Goal: Use online tool/utility

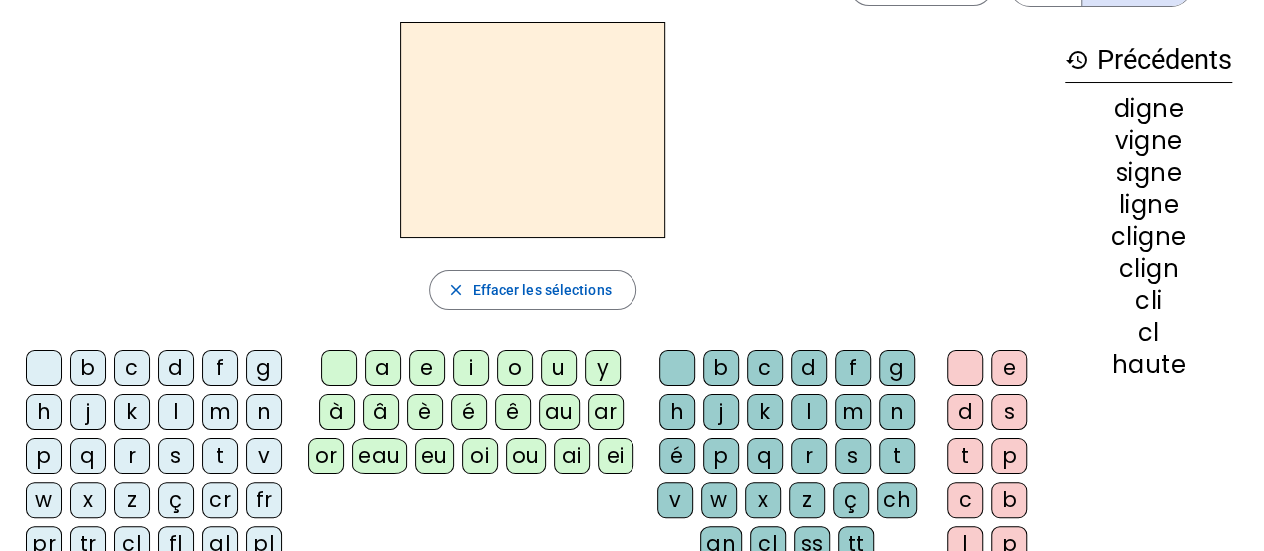
scroll to position [67, 0]
click at [264, 454] on div "v" at bounding box center [264, 455] width 36 height 36
click at [528, 455] on div "ou" at bounding box center [526, 455] width 40 height 36
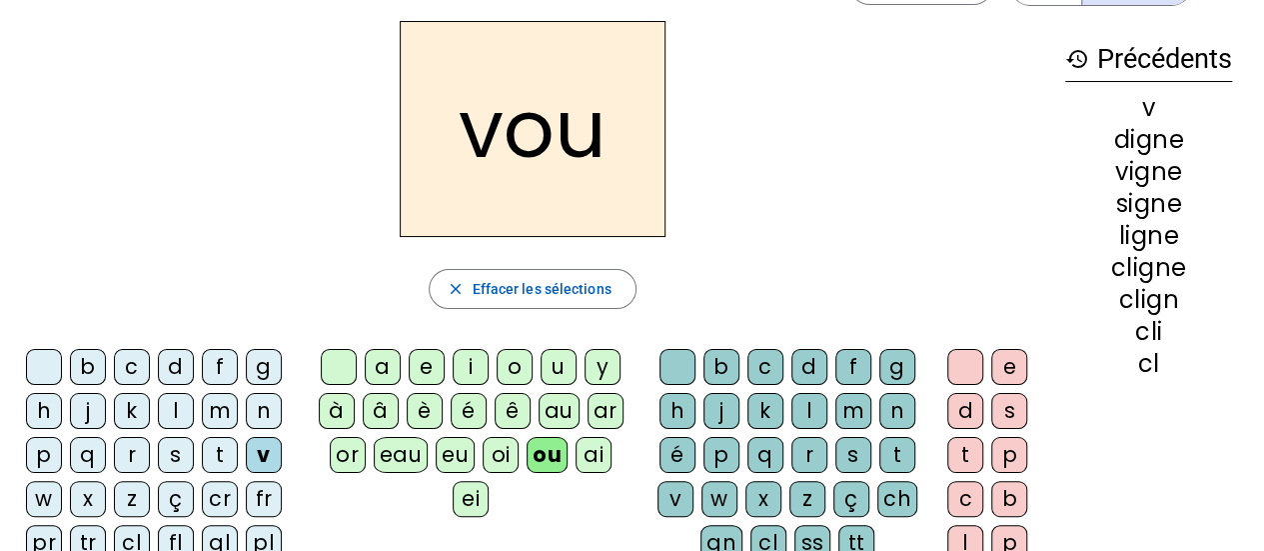
click at [851, 454] on div "s" at bounding box center [853, 455] width 36 height 36
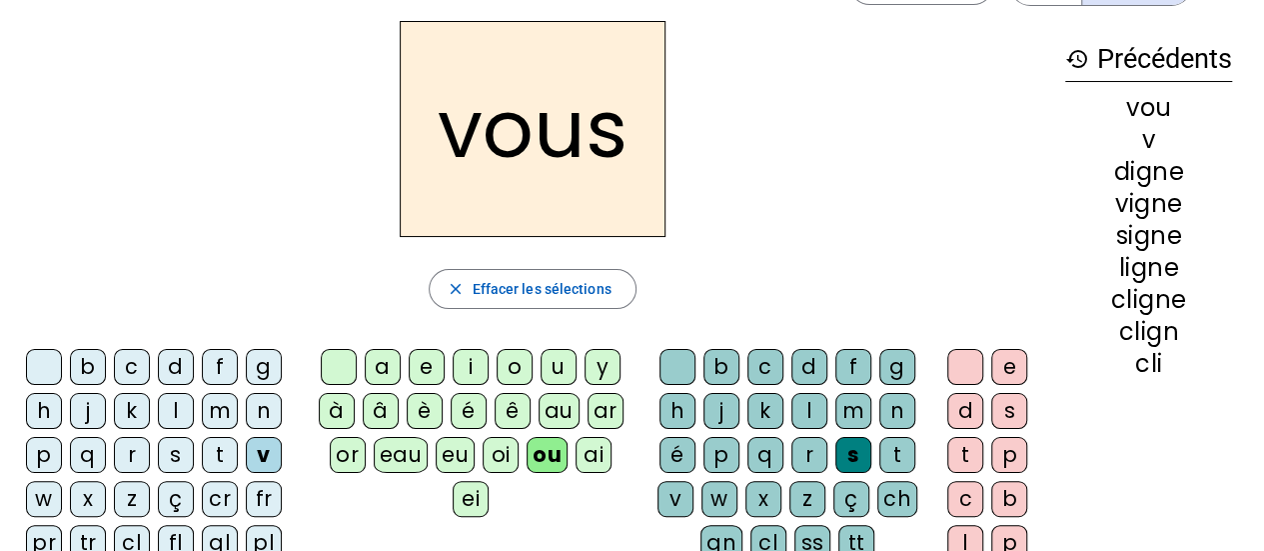
click at [220, 454] on div "t" at bounding box center [220, 455] width 36 height 36
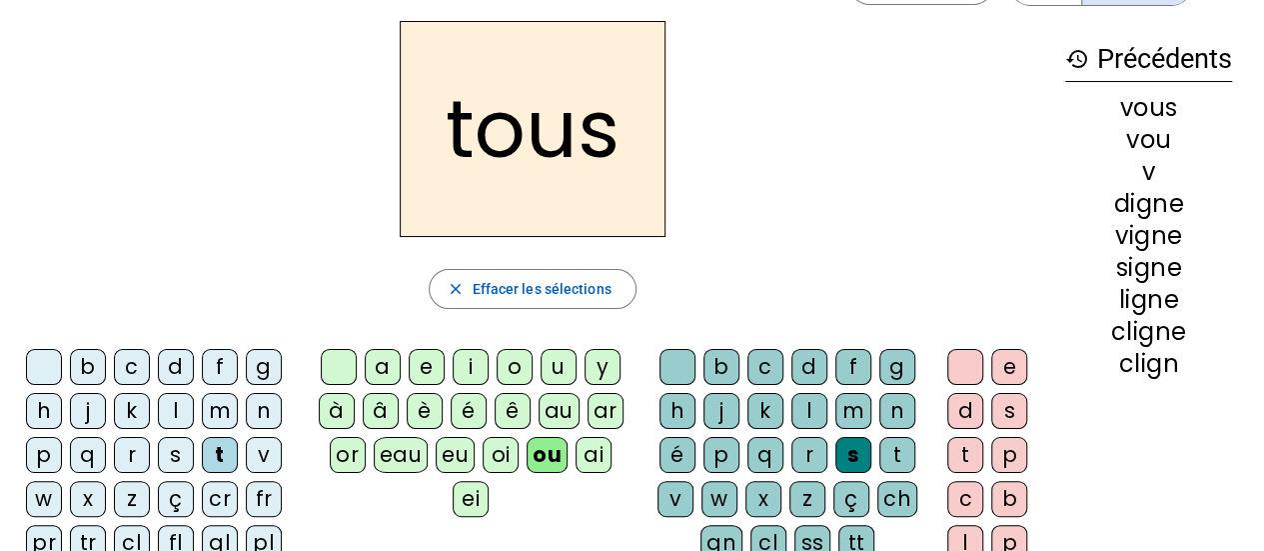
click at [178, 457] on div "s" at bounding box center [176, 455] width 36 height 36
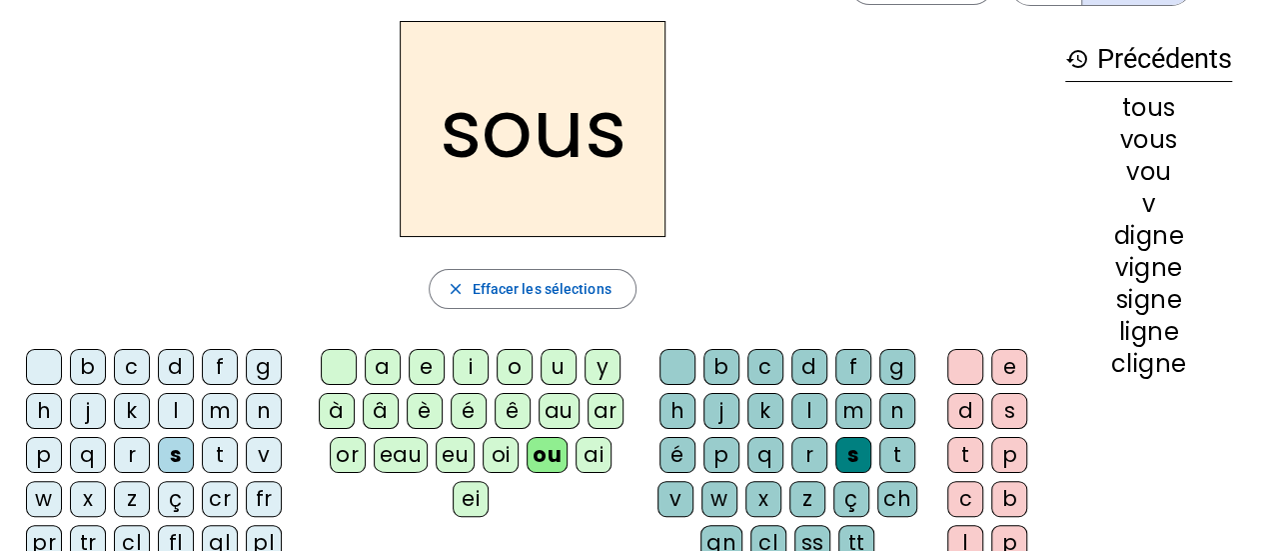
click at [722, 456] on div "p" at bounding box center [721, 455] width 36 height 36
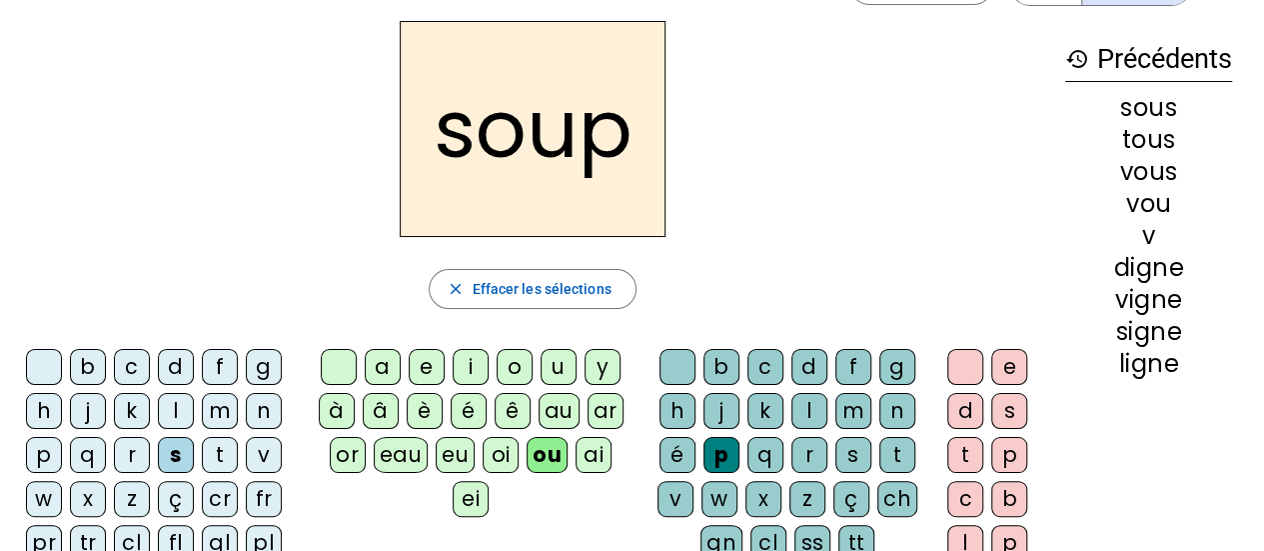
click at [1005, 374] on div "e" at bounding box center [1009, 367] width 36 height 36
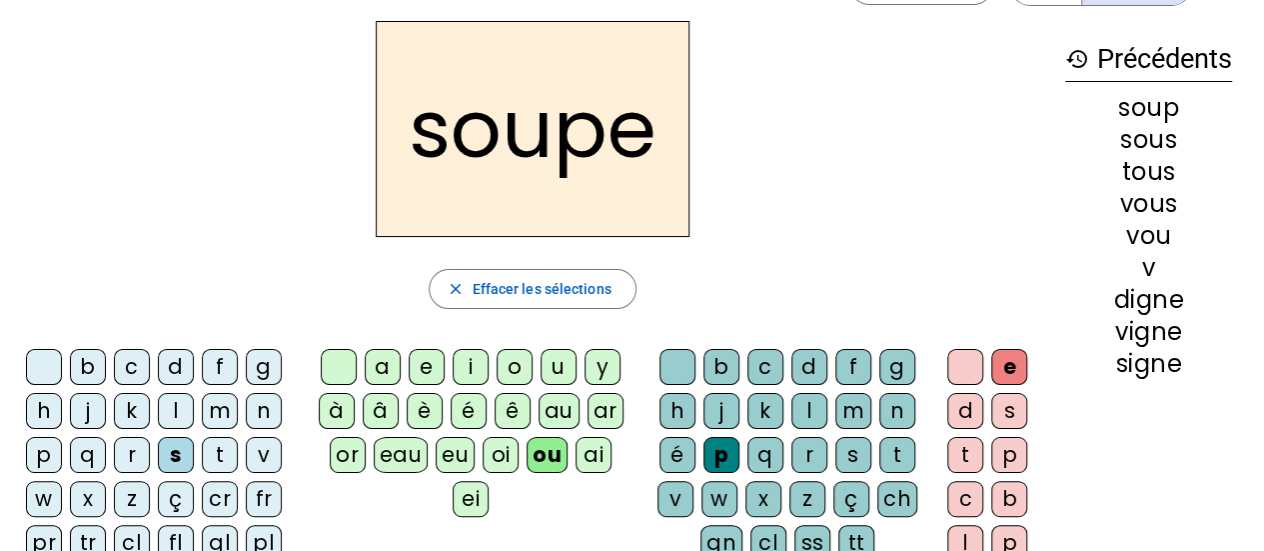
click at [136, 368] on div "c" at bounding box center [132, 367] width 36 height 36
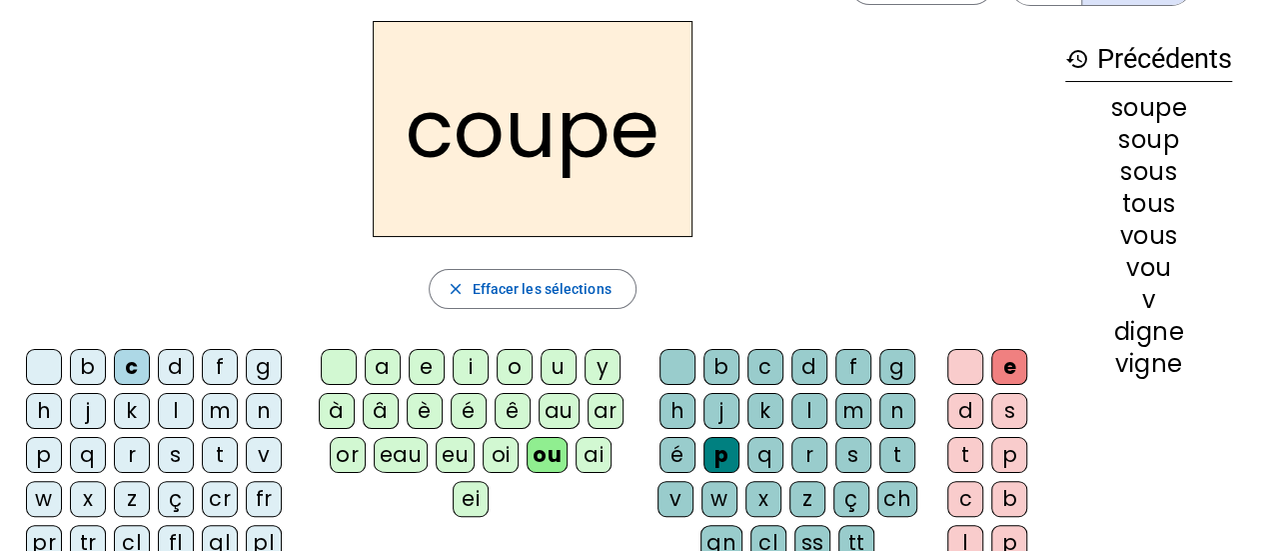
click at [685, 361] on div at bounding box center [677, 367] width 36 height 36
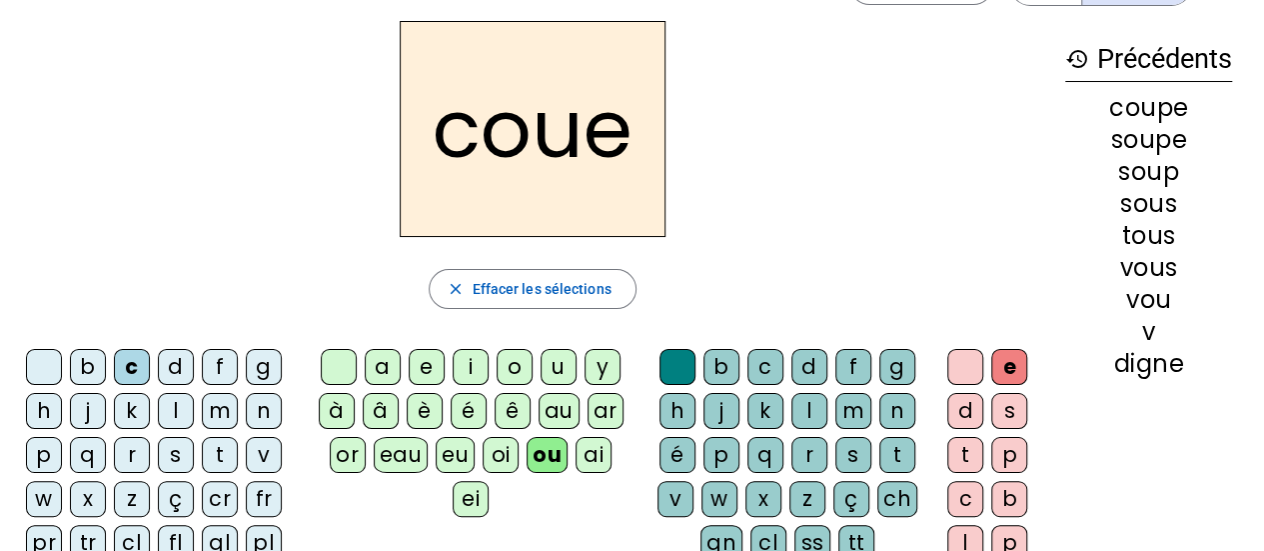
click at [898, 450] on div "t" at bounding box center [897, 455] width 36 height 36
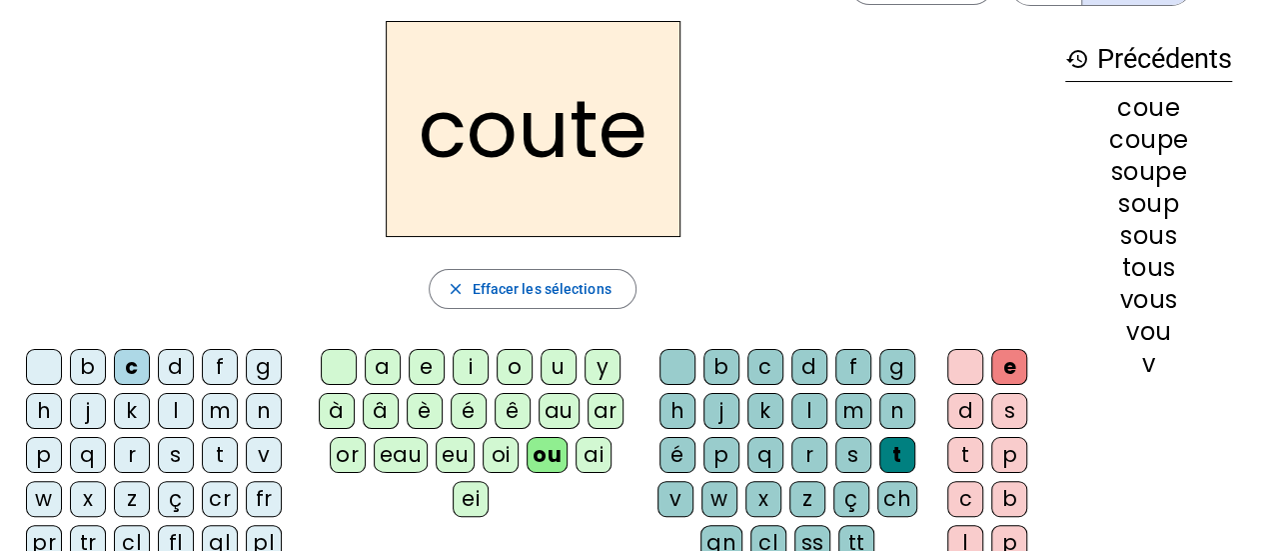
click at [805, 366] on div "d" at bounding box center [809, 367] width 36 height 36
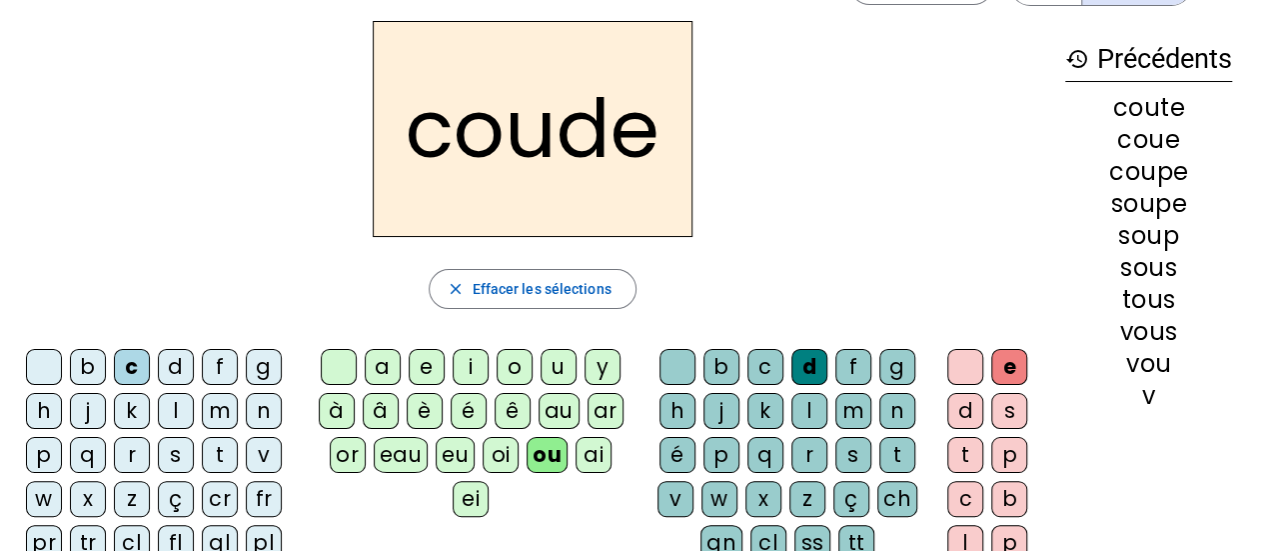
click at [92, 370] on div "b" at bounding box center [88, 367] width 36 height 36
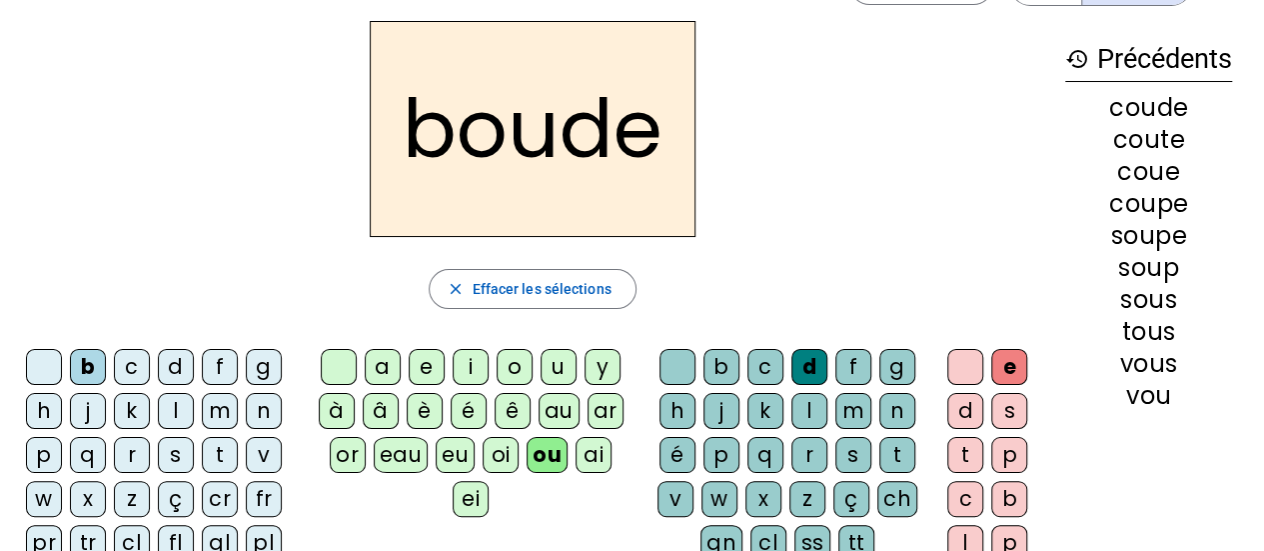
click at [218, 450] on div "t" at bounding box center [220, 455] width 36 height 36
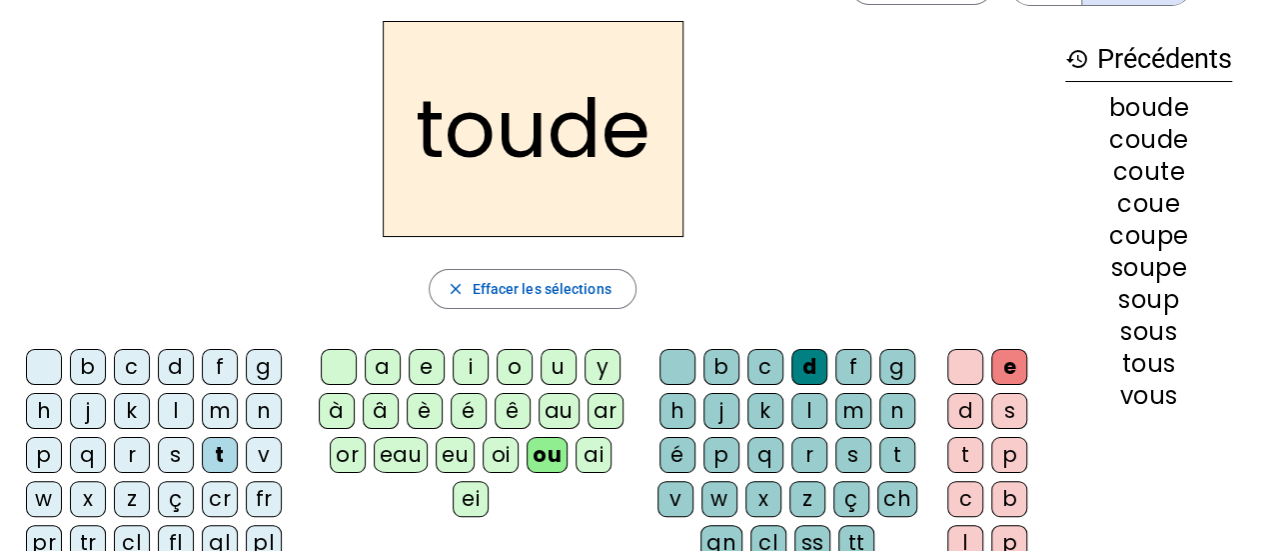
click at [885, 447] on div "t" at bounding box center [897, 455] width 36 height 36
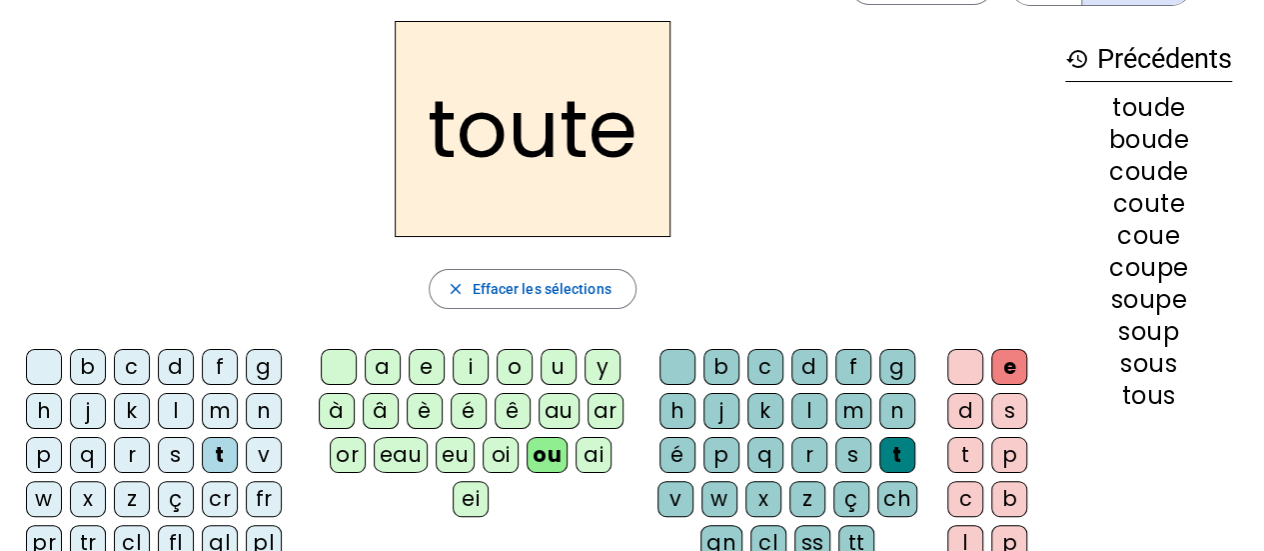
click at [132, 448] on div "r" at bounding box center [132, 455] width 36 height 36
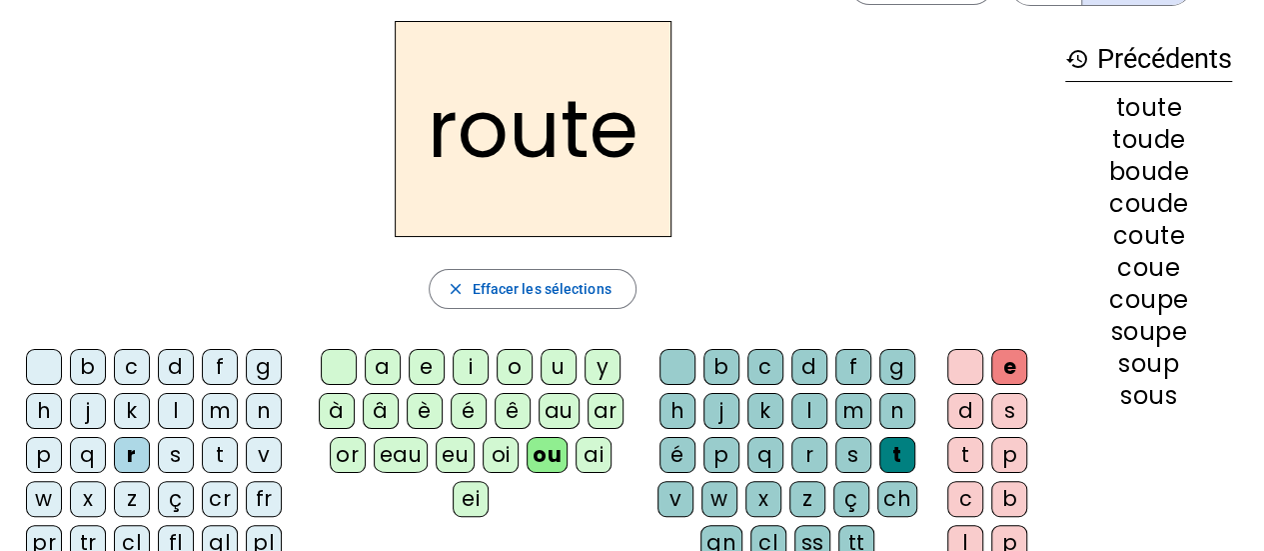
click at [477, 489] on div "b c d f g h j k l m n p q r s t v w x z ç cr fr pr tr cl fl gl pl a e i o u y à…" at bounding box center [532, 525] width 1033 height 368
click at [263, 364] on div "g" at bounding box center [264, 367] width 36 height 36
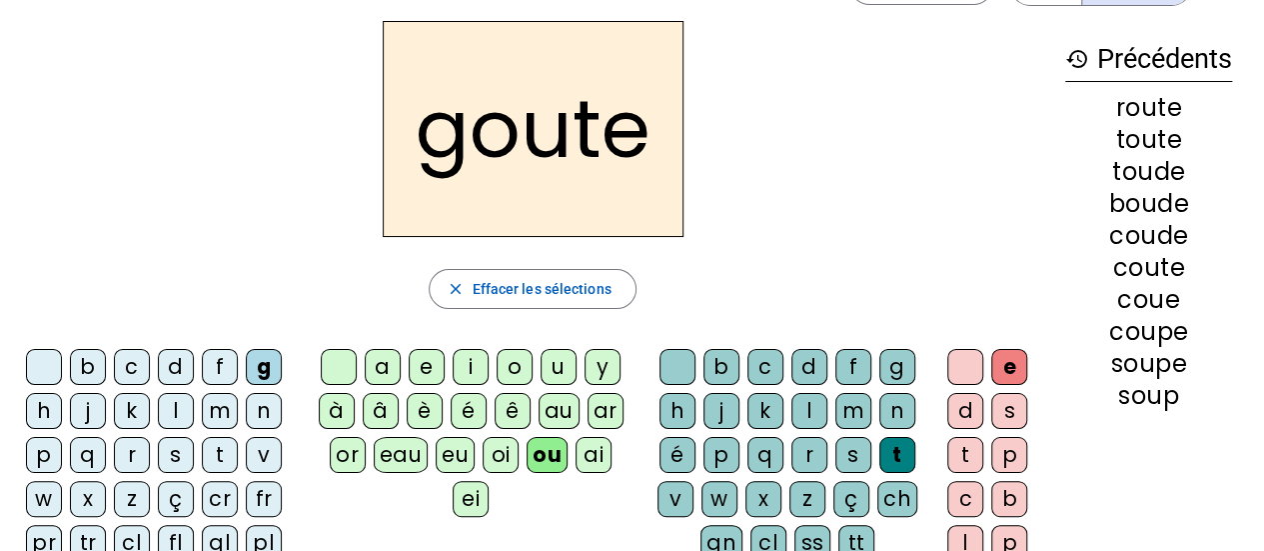
click at [571, 144] on h2 "goute" at bounding box center [533, 129] width 301 height 216
click at [569, 144] on h2 "goute" at bounding box center [533, 129] width 301 height 216
click at [135, 447] on div "r" at bounding box center [132, 455] width 36 height 36
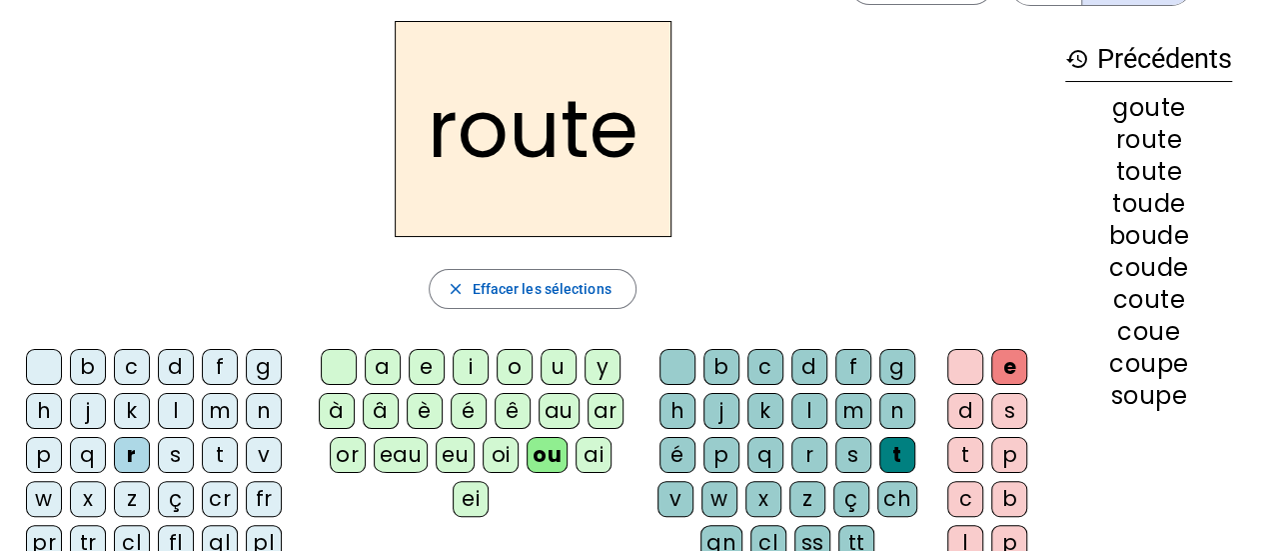
click at [891, 369] on div "g" at bounding box center [897, 367] width 36 height 36
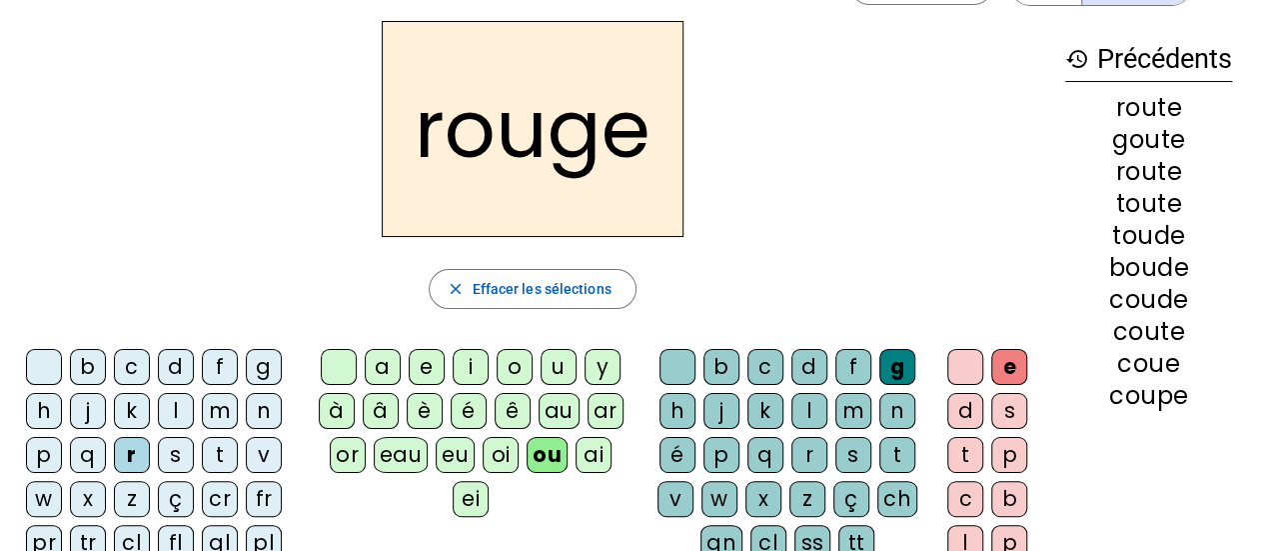
click at [90, 370] on div "b" at bounding box center [88, 367] width 36 height 36
